Goal: Information Seeking & Learning: Learn about a topic

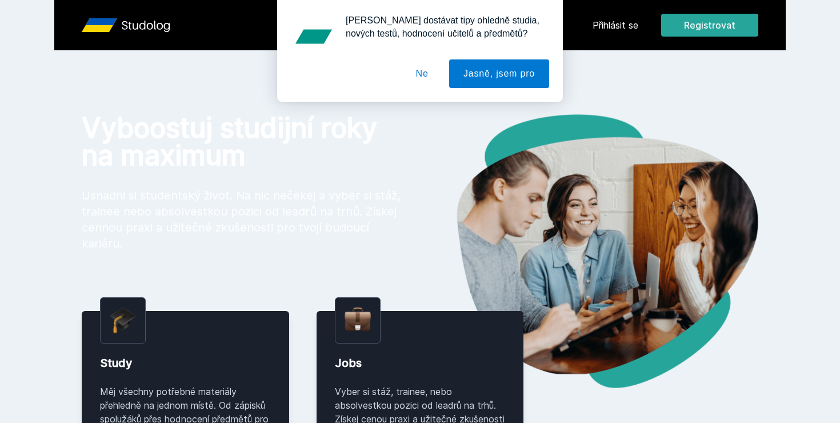
click at [621, 31] on div "[PERSON_NAME] dostávat tipy ohledně studia, nových testů, hodnocení učitelů a p…" at bounding box center [420, 51] width 840 height 102
click at [617, 31] on div "[PERSON_NAME] dostávat tipy ohledně studia, nových testů, hodnocení učitelů a p…" at bounding box center [420, 51] width 840 height 102
click at [433, 81] on button "Ne" at bounding box center [422, 73] width 41 height 29
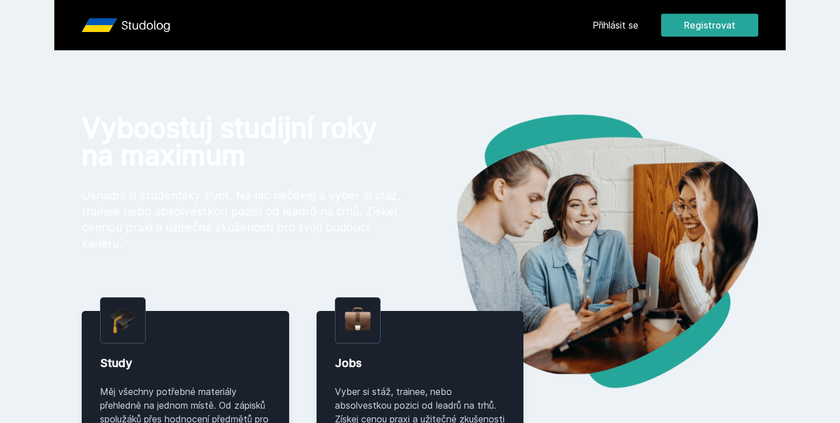
click at [600, 38] on header "Přihlásit se Registrovat" at bounding box center [420, 25] width 732 height 50
click at [600, 29] on link "Přihlásit se" at bounding box center [616, 25] width 46 height 14
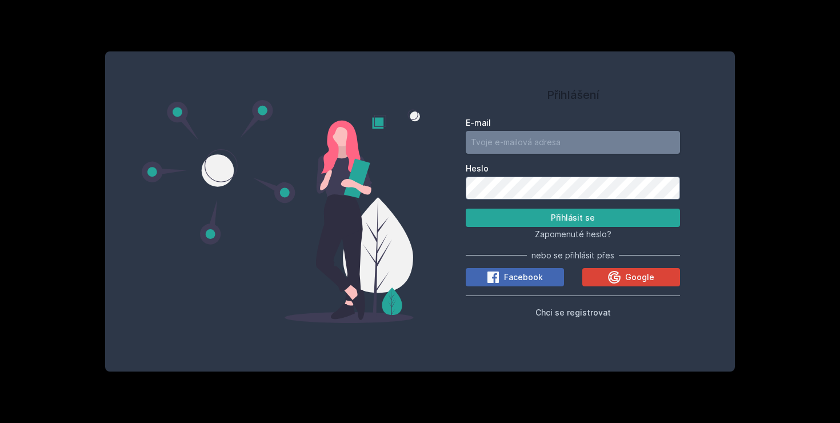
type input "[EMAIL_ADDRESS][DOMAIN_NAME]"
click at [537, 210] on button "Přihlásit se" at bounding box center [573, 218] width 214 height 18
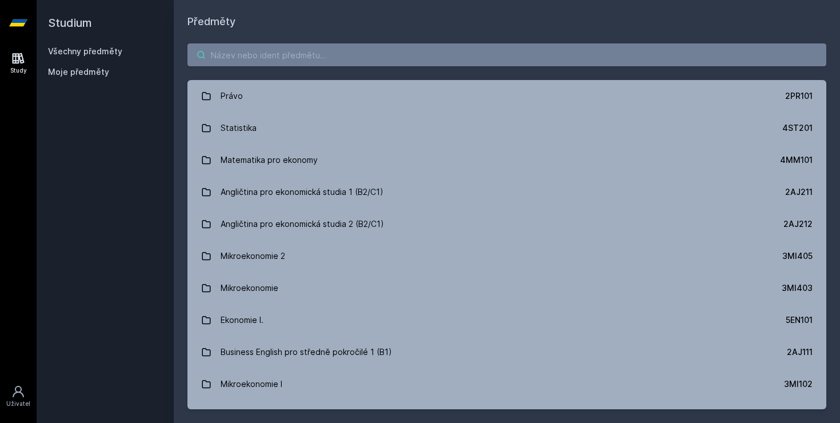
click at [420, 60] on input "search" at bounding box center [507, 54] width 639 height 23
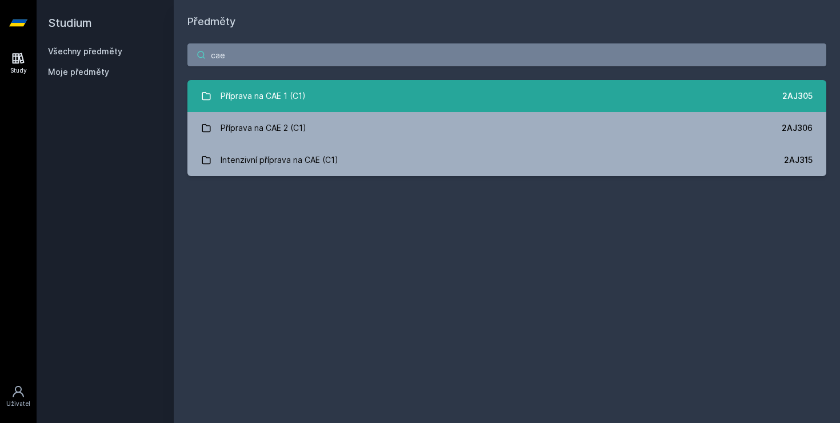
type input "cae"
click at [397, 87] on link "Příprava na CAE 1 (C1) 2AJ305" at bounding box center [507, 96] width 639 height 32
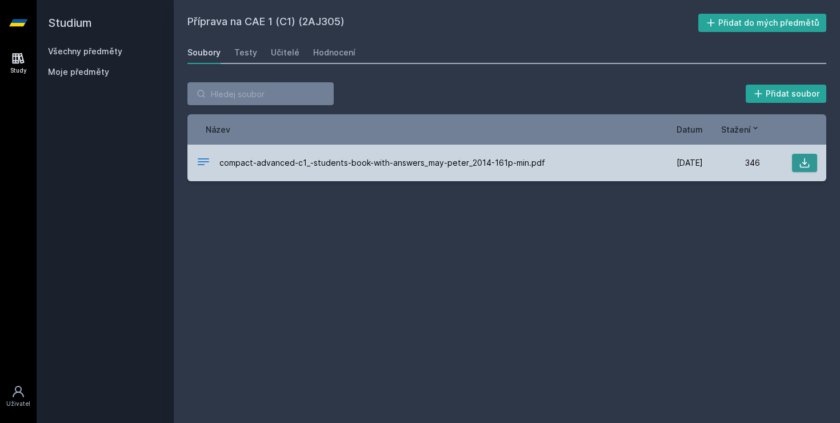
click at [808, 167] on icon at bounding box center [805, 163] width 10 height 10
